Goal: Find specific page/section: Find specific page/section

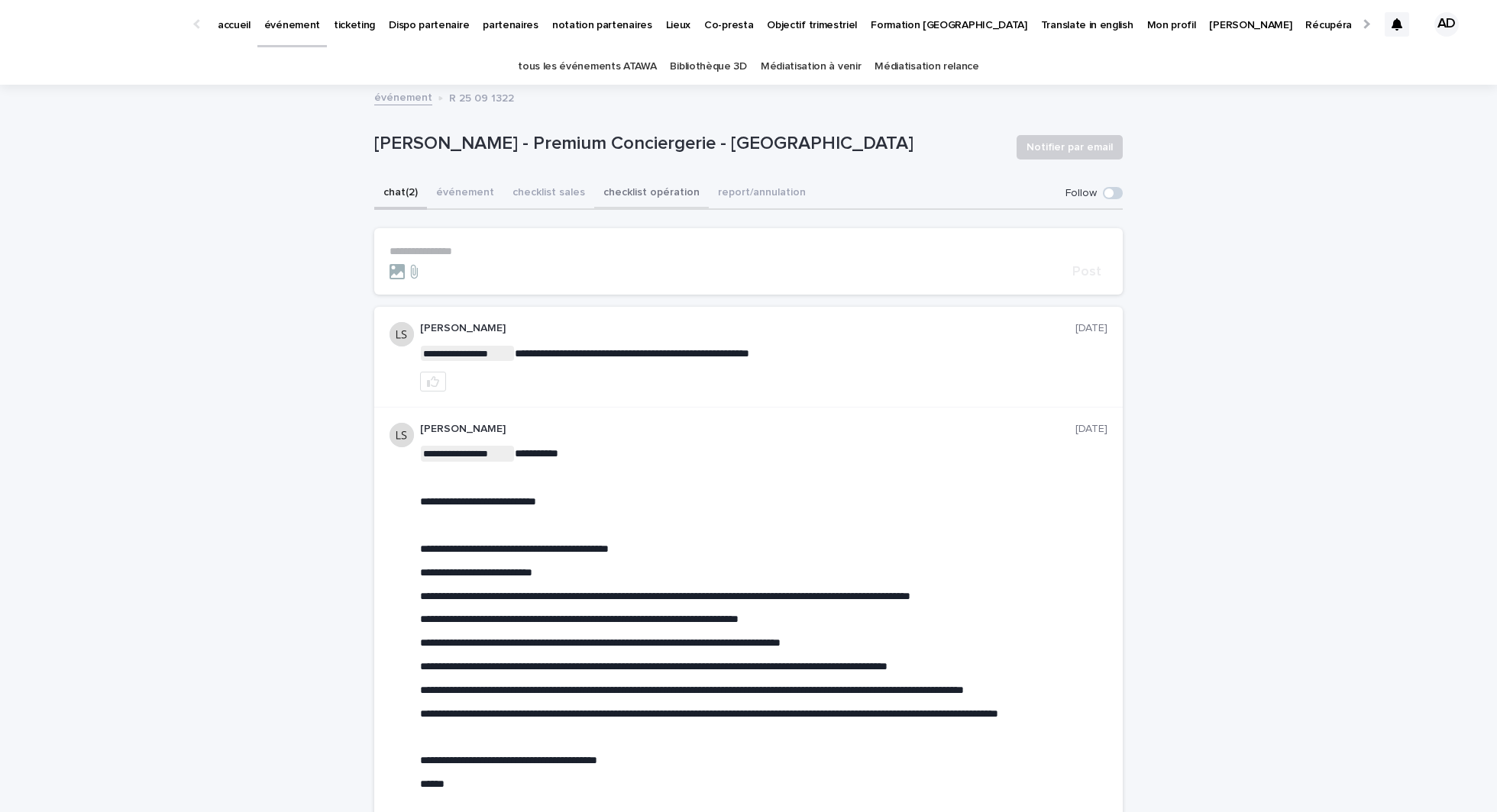
click at [657, 190] on button "checklist opération" at bounding box center [651, 194] width 115 height 32
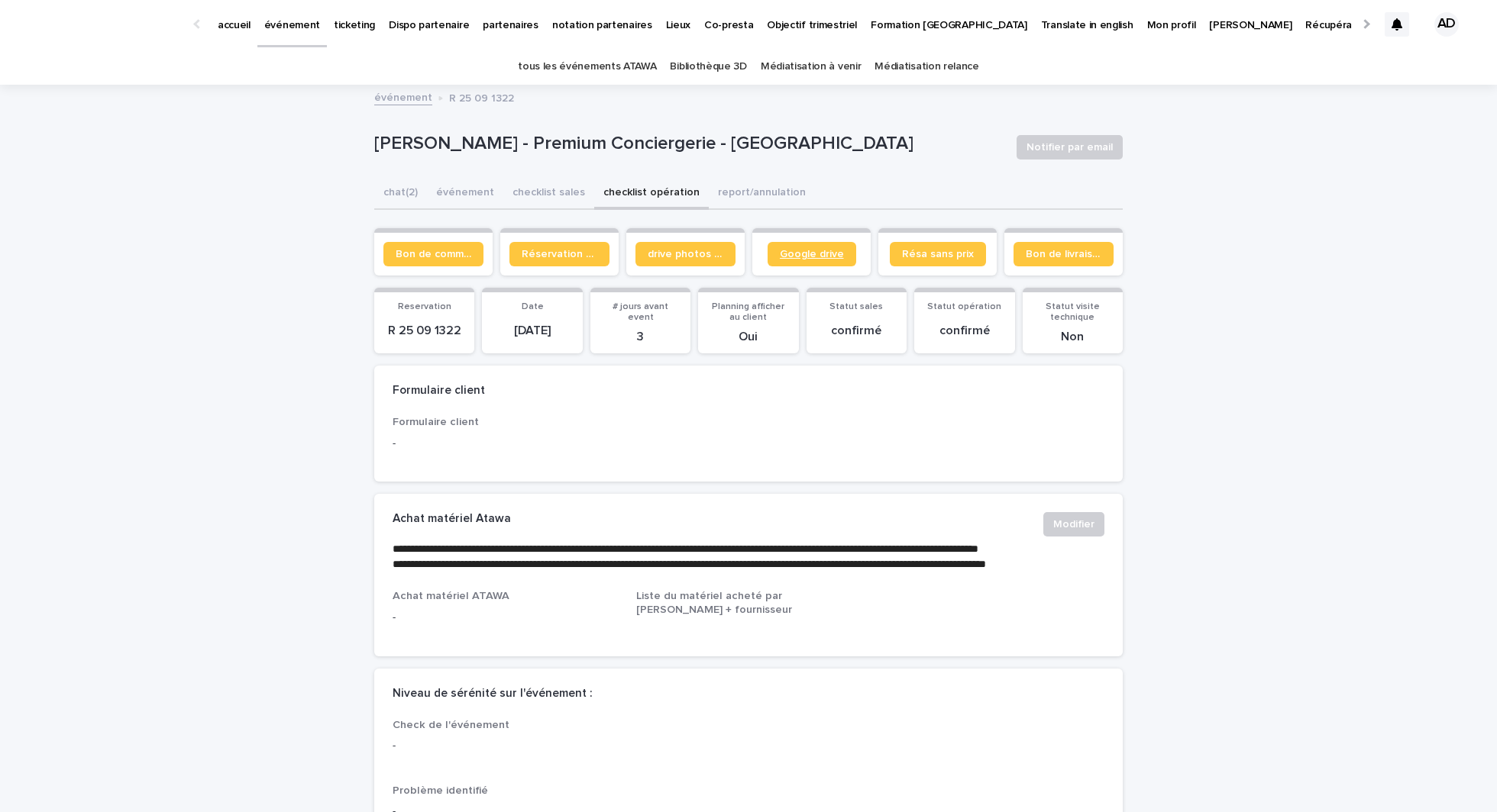
click at [831, 256] on span "Google drive" at bounding box center [812, 254] width 64 height 11
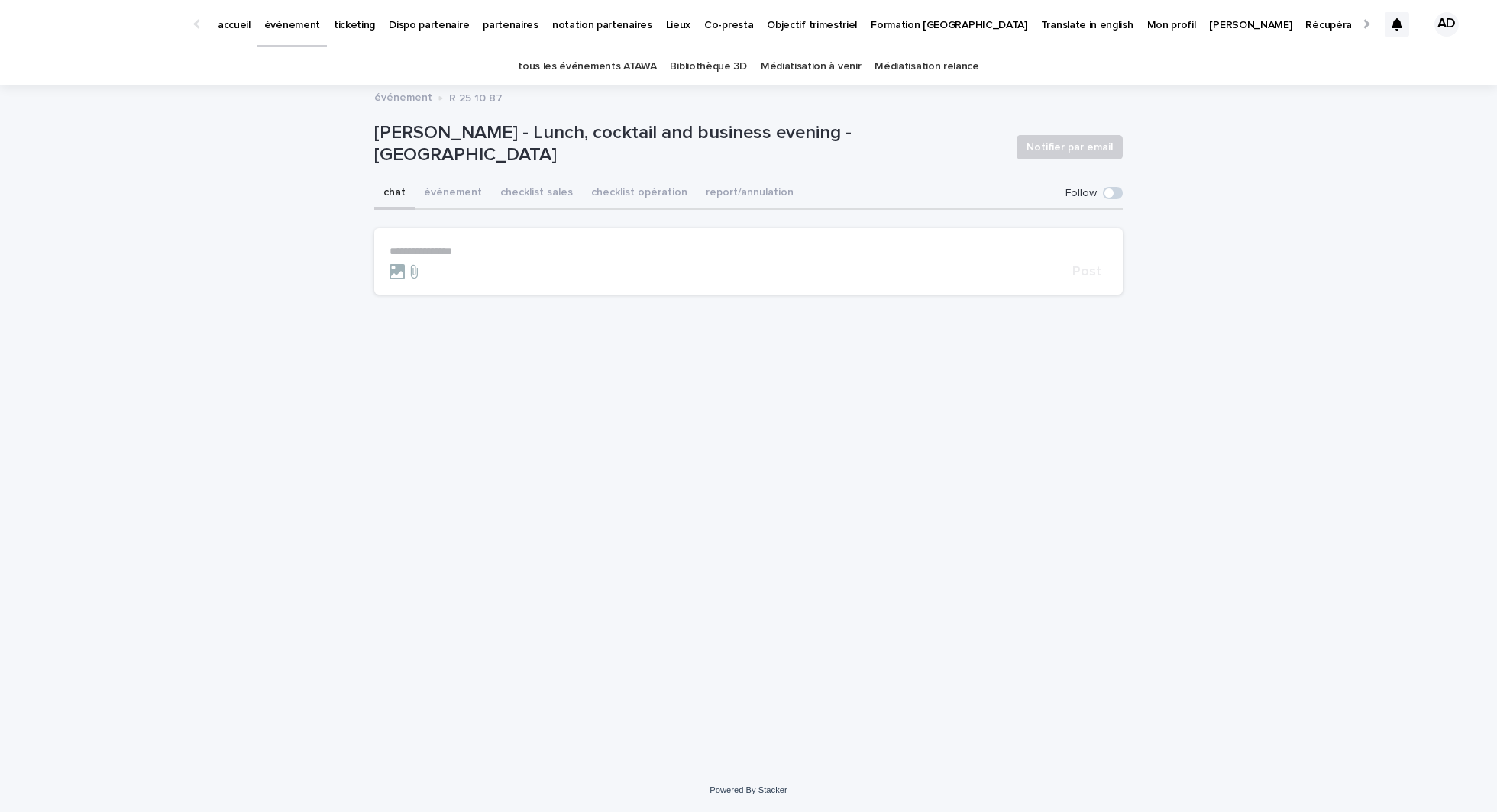
click at [622, 173] on div "[PERSON_NAME] - Lunch, cocktail and business evening - [GEOGRAPHIC_DATA] Notifi…" at bounding box center [748, 147] width 748 height 61
click at [622, 191] on button "checklist opération" at bounding box center [639, 194] width 115 height 32
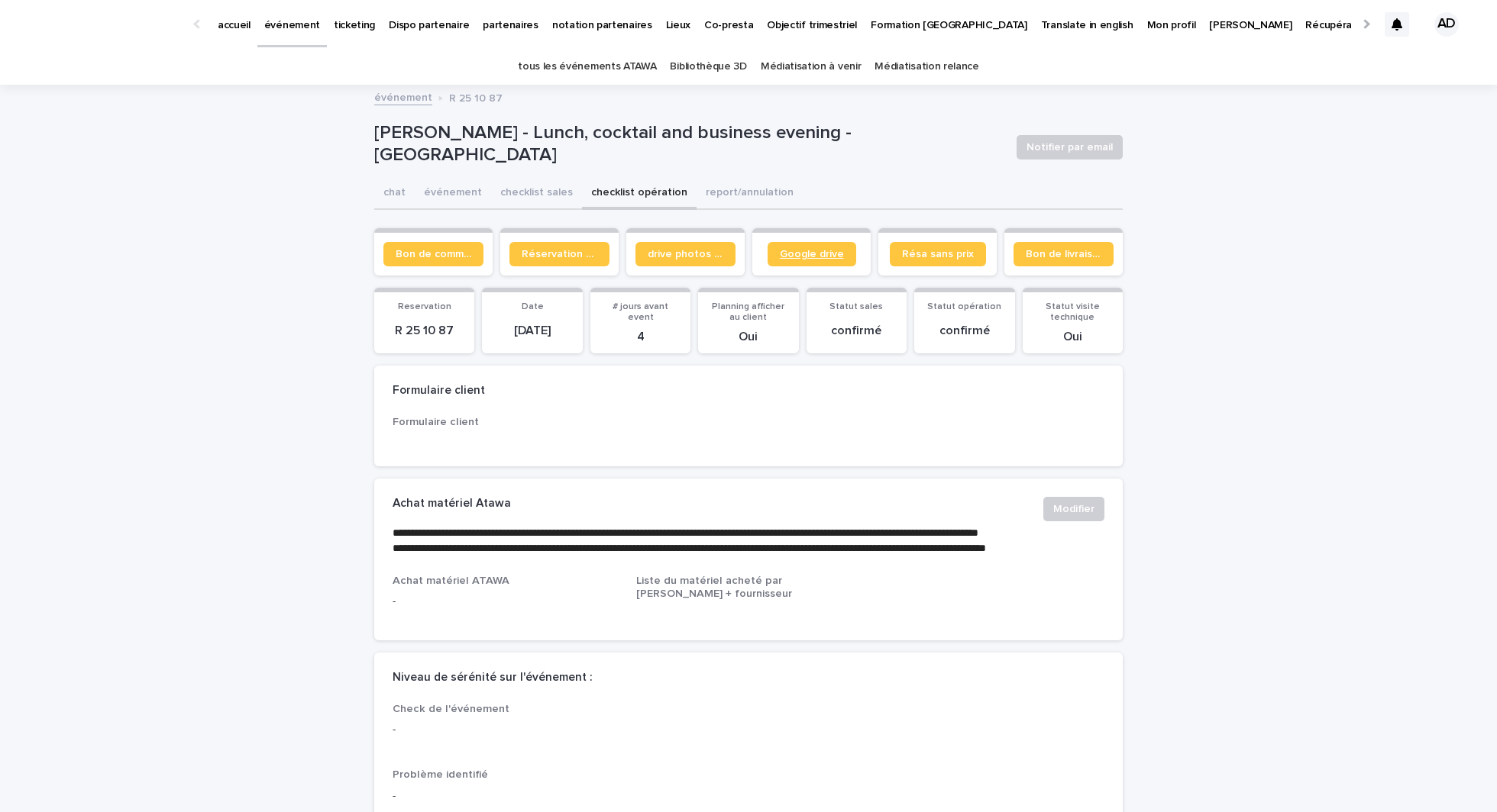
click at [800, 256] on span "Google drive" at bounding box center [812, 254] width 64 height 11
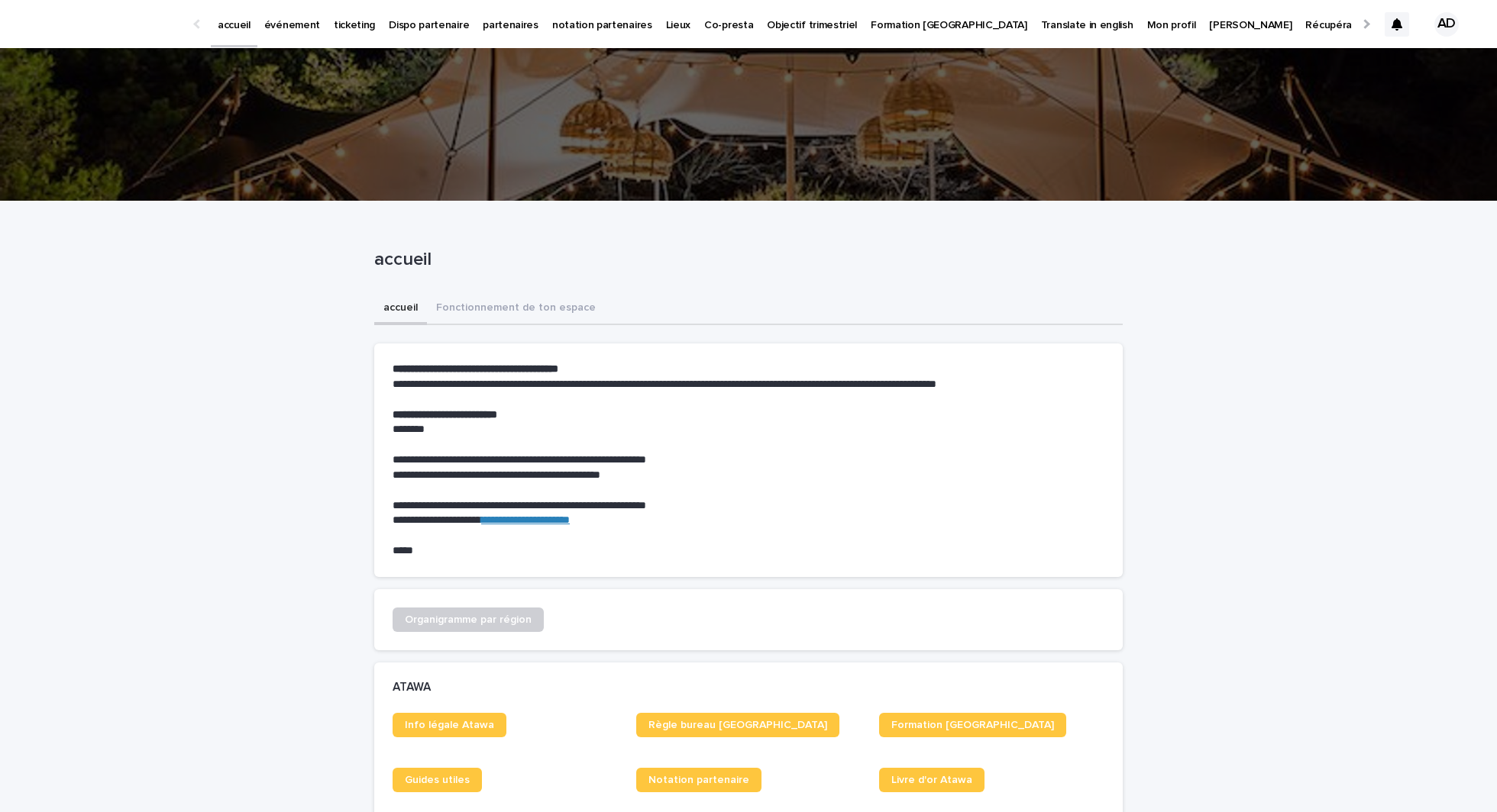
click at [344, 25] on p "ticketing" at bounding box center [354, 16] width 41 height 32
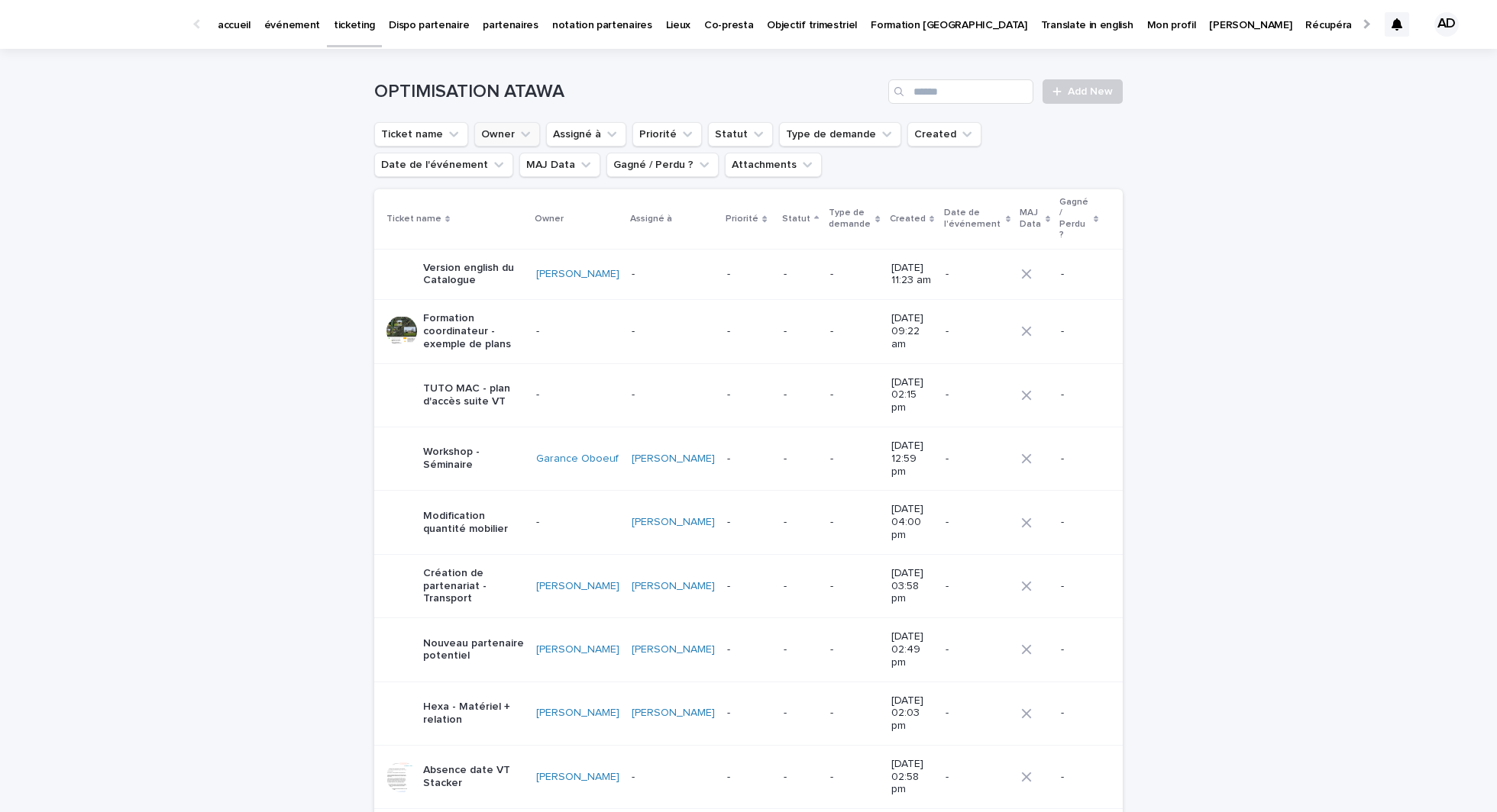
click at [485, 137] on button "Owner" at bounding box center [507, 134] width 66 height 25
type input "*****"
click at [514, 237] on p "Garance Oboeuf" at bounding box center [567, 232] width 162 height 11
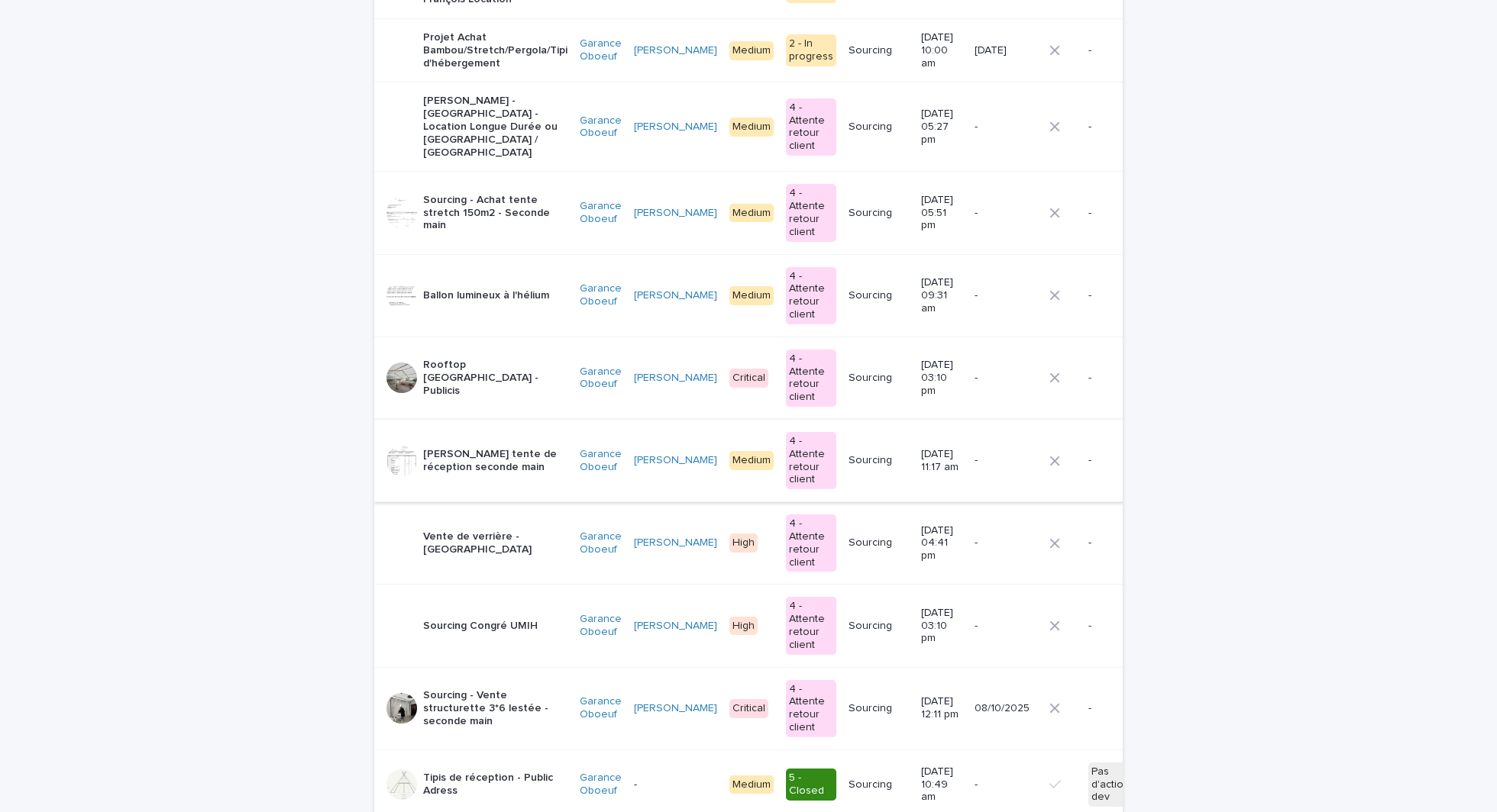
scroll to position [933, 0]
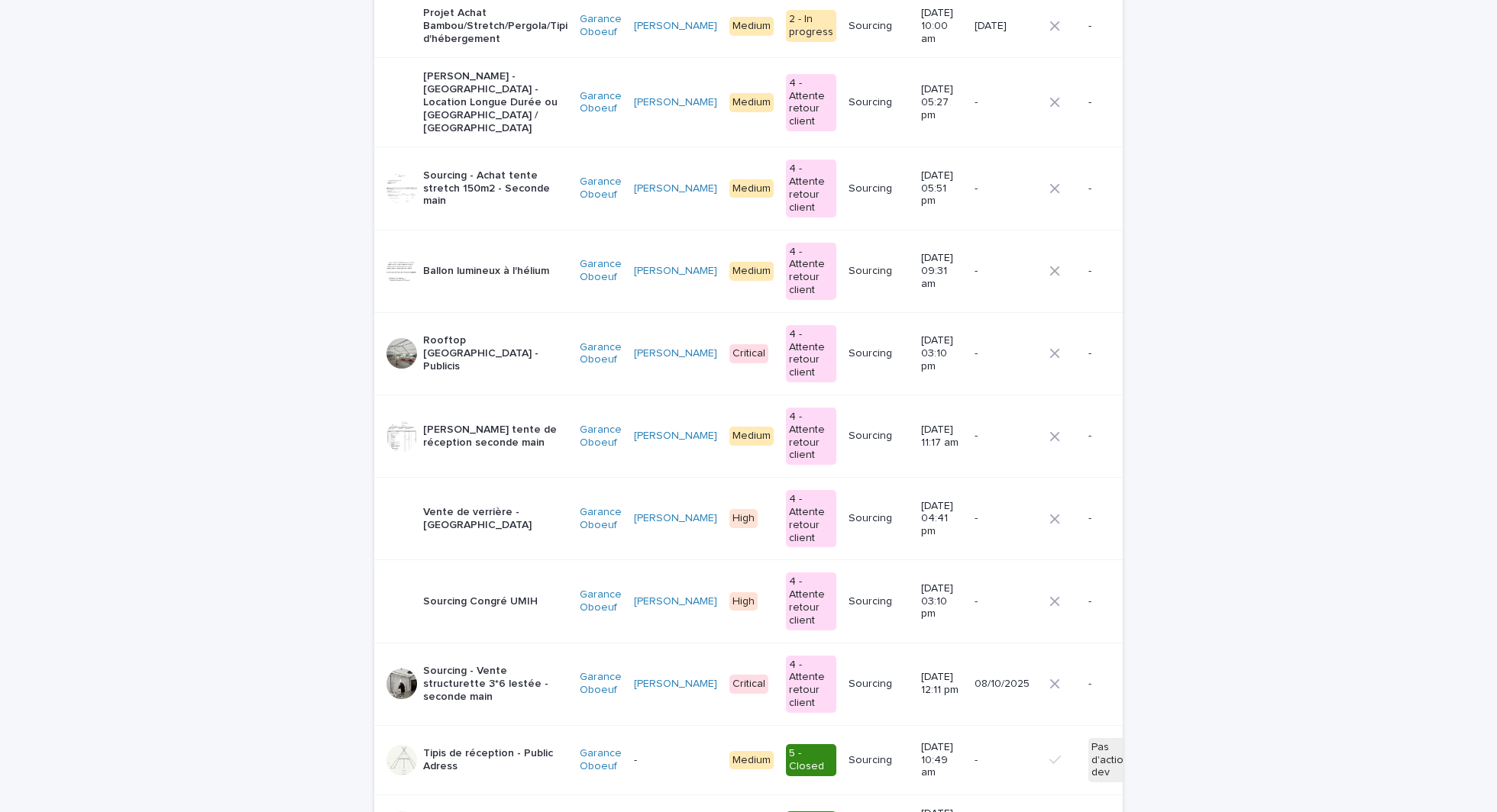
click at [506, 665] on p "Sourcing - Vente structurette 3*6 lestée - seconde main" at bounding box center [496, 683] width 145 height 38
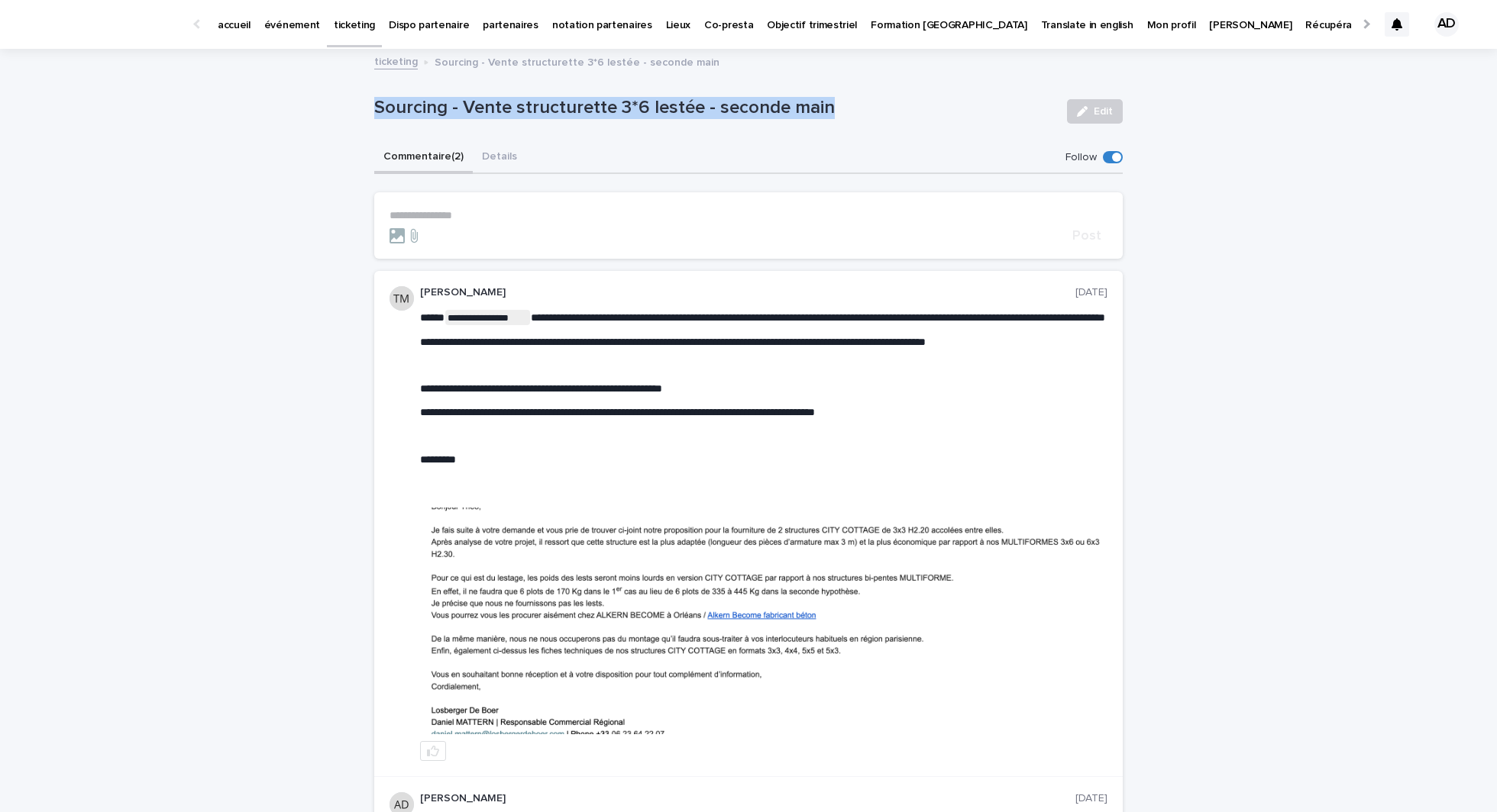
drag, startPoint x: 376, startPoint y: 104, endPoint x: 829, endPoint y: 116, distance: 453.2
click at [835, 116] on p "Sourcing - Vente structurette 3*6 lestée - seconde main" at bounding box center [714, 108] width 680 height 22
copy p "Sourcing - Vente structurette 3*6 lestée - seconde main"
click at [1222, 257] on div "**********" at bounding box center [748, 538] width 1497 height 976
